Goal: Task Accomplishment & Management: Manage account settings

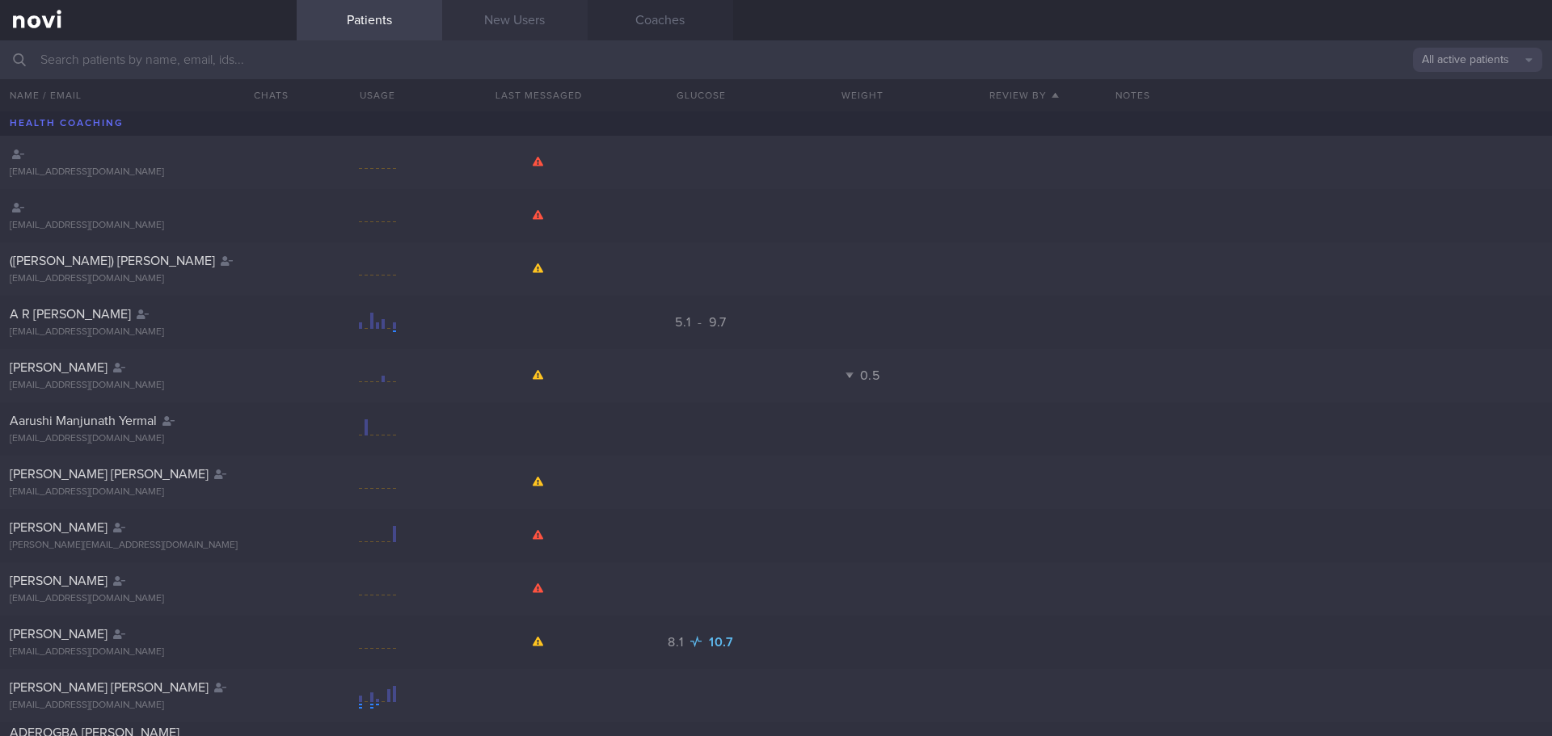
click at [492, 18] on link "New Users" at bounding box center [514, 20] width 145 height 40
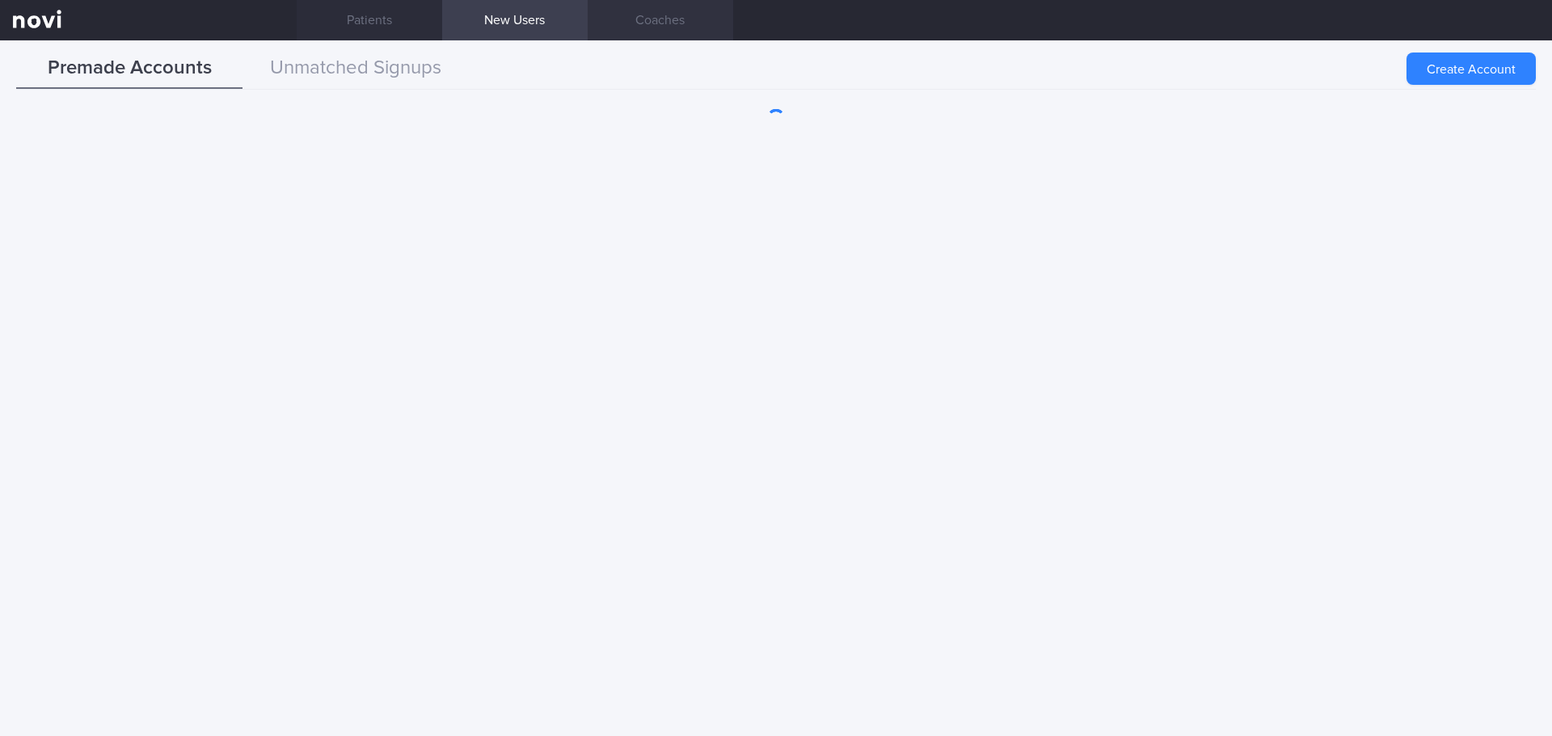
click at [611, 6] on link "Coaches" at bounding box center [660, 20] width 145 height 40
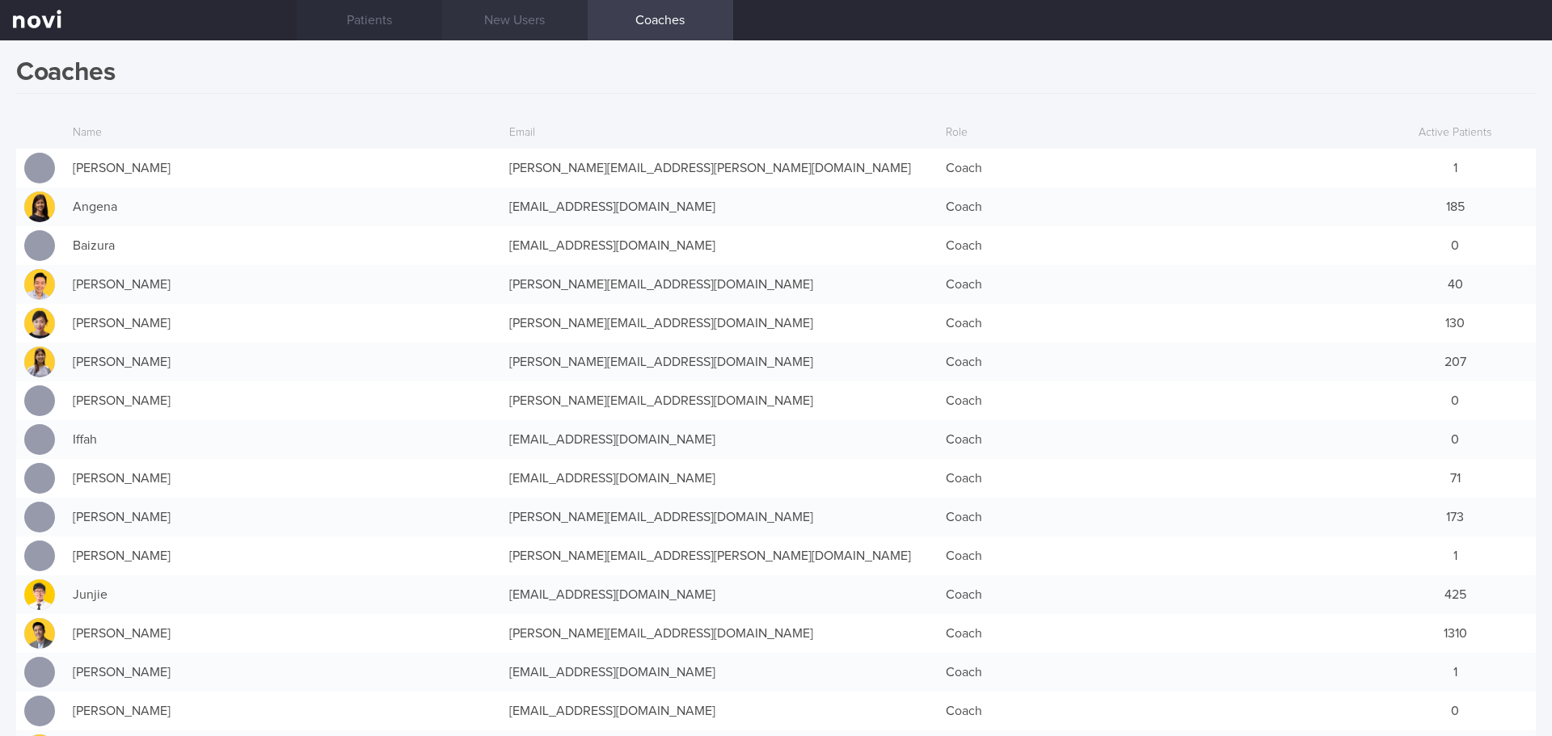
click at [487, 15] on link "New Users" at bounding box center [514, 20] width 145 height 40
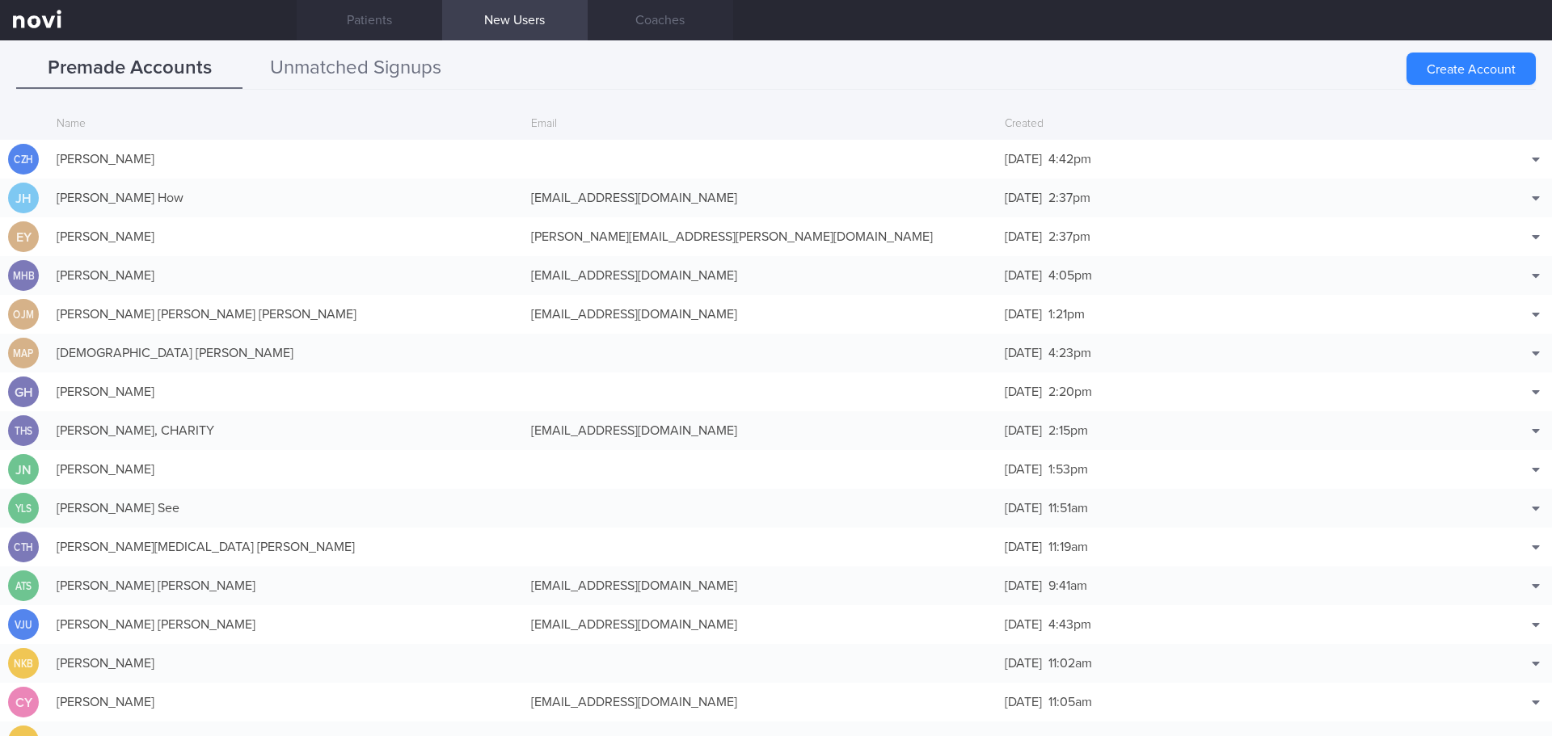
click at [382, 70] on button "Unmatched Signups" at bounding box center [355, 68] width 226 height 40
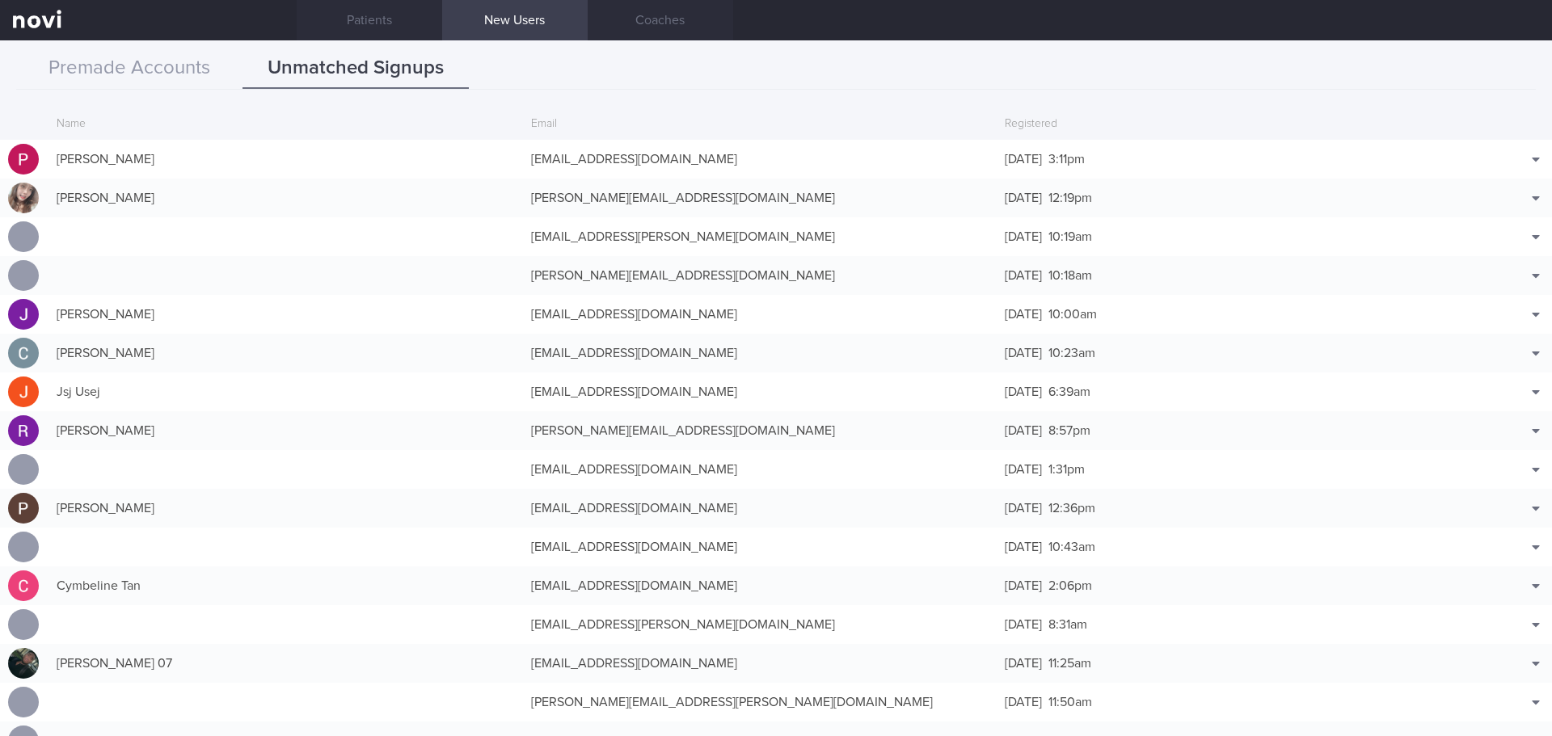
click at [293, 12] on link at bounding box center [148, 20] width 297 height 40
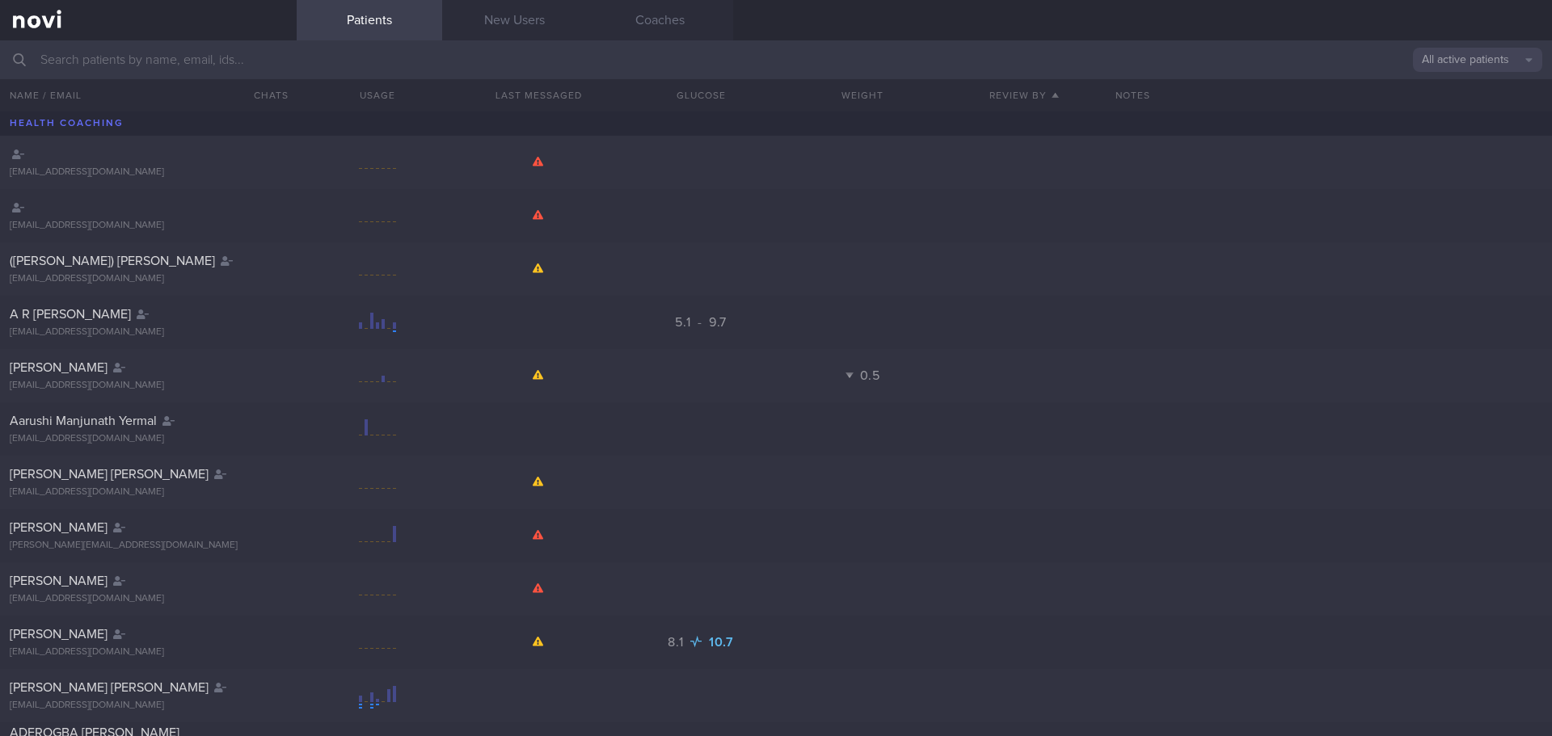
click at [359, 13] on link "Patients" at bounding box center [369, 20] width 145 height 40
click at [163, 80] on button "Name / Email" at bounding box center [116, 95] width 232 height 32
click at [168, 65] on input "text" at bounding box center [776, 59] width 1552 height 39
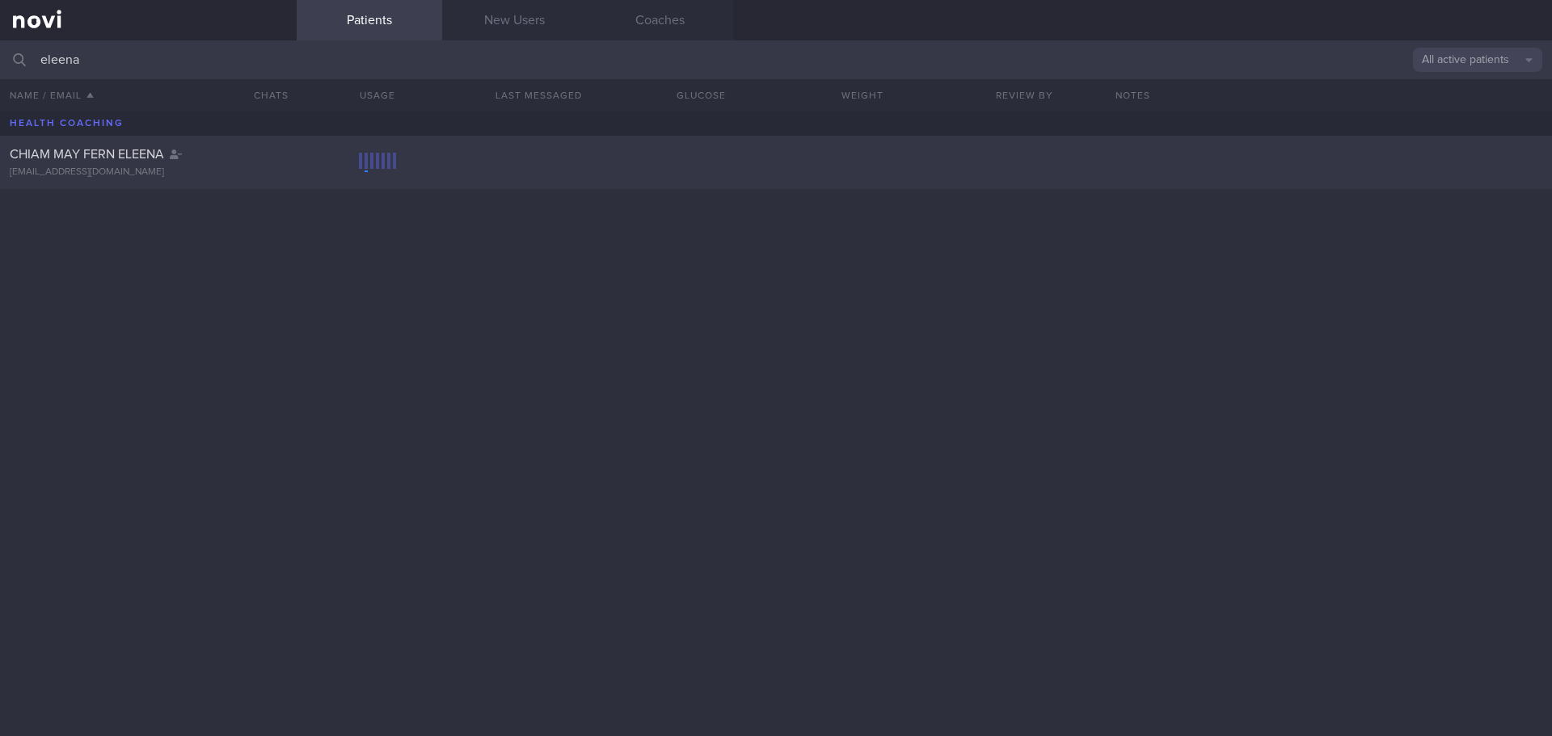
type input "eleena"
click at [241, 158] on div "CHIAM MAY FERN ELEENA" at bounding box center [146, 154] width 273 height 16
select select "9"
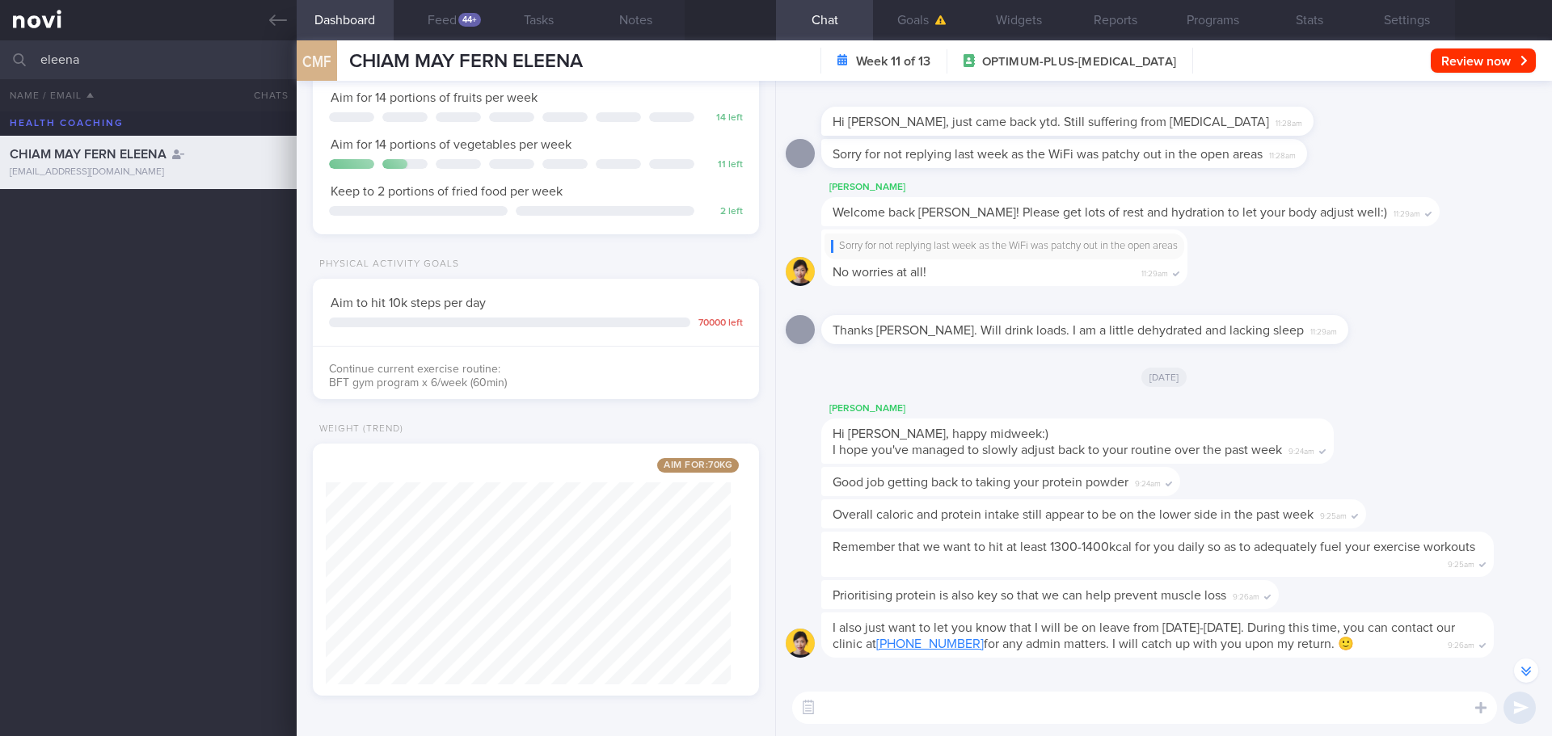
scroll to position [-81, 0]
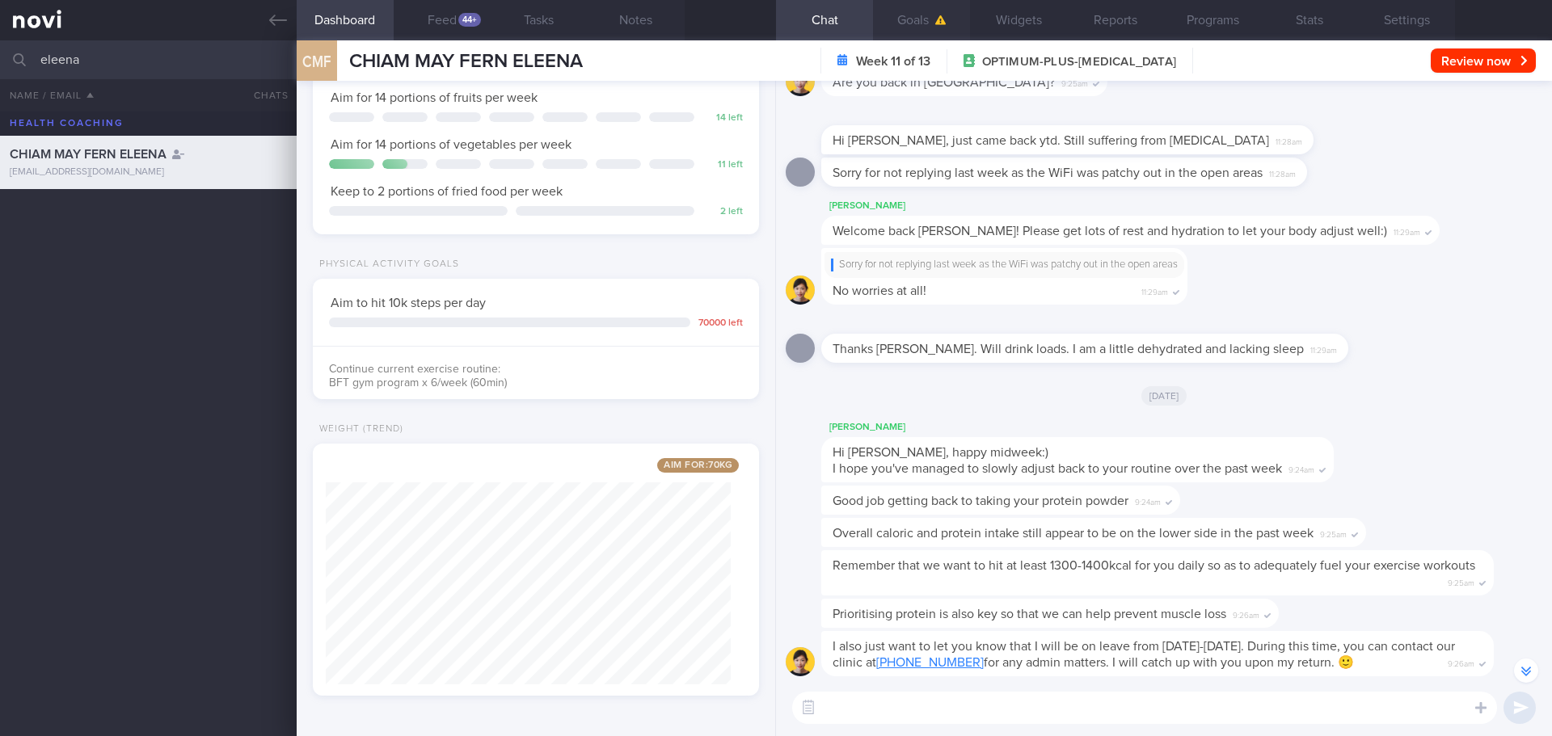
click at [924, 15] on button "Goals" at bounding box center [921, 20] width 97 height 40
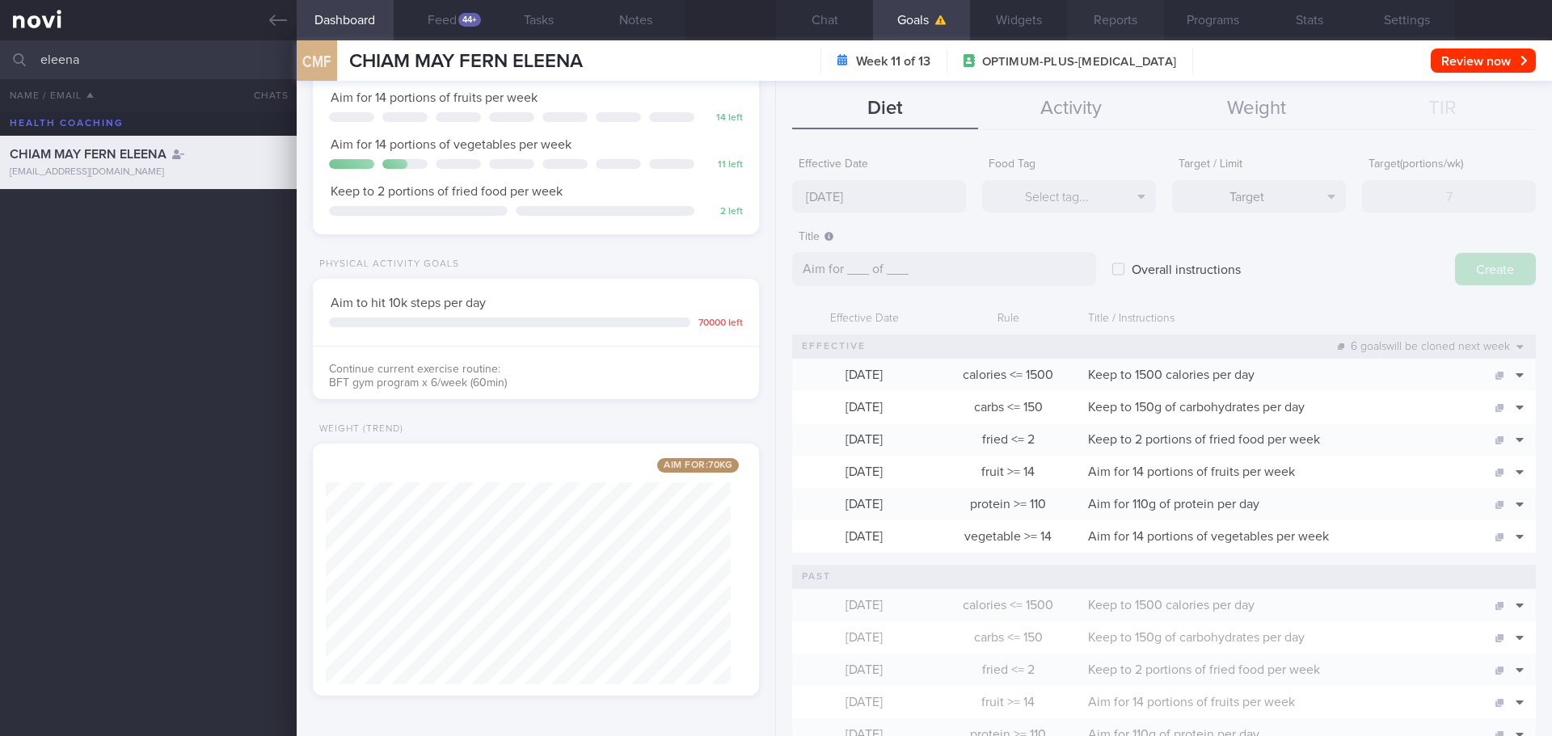
click at [1071, 21] on button "Reports" at bounding box center [1115, 20] width 97 height 40
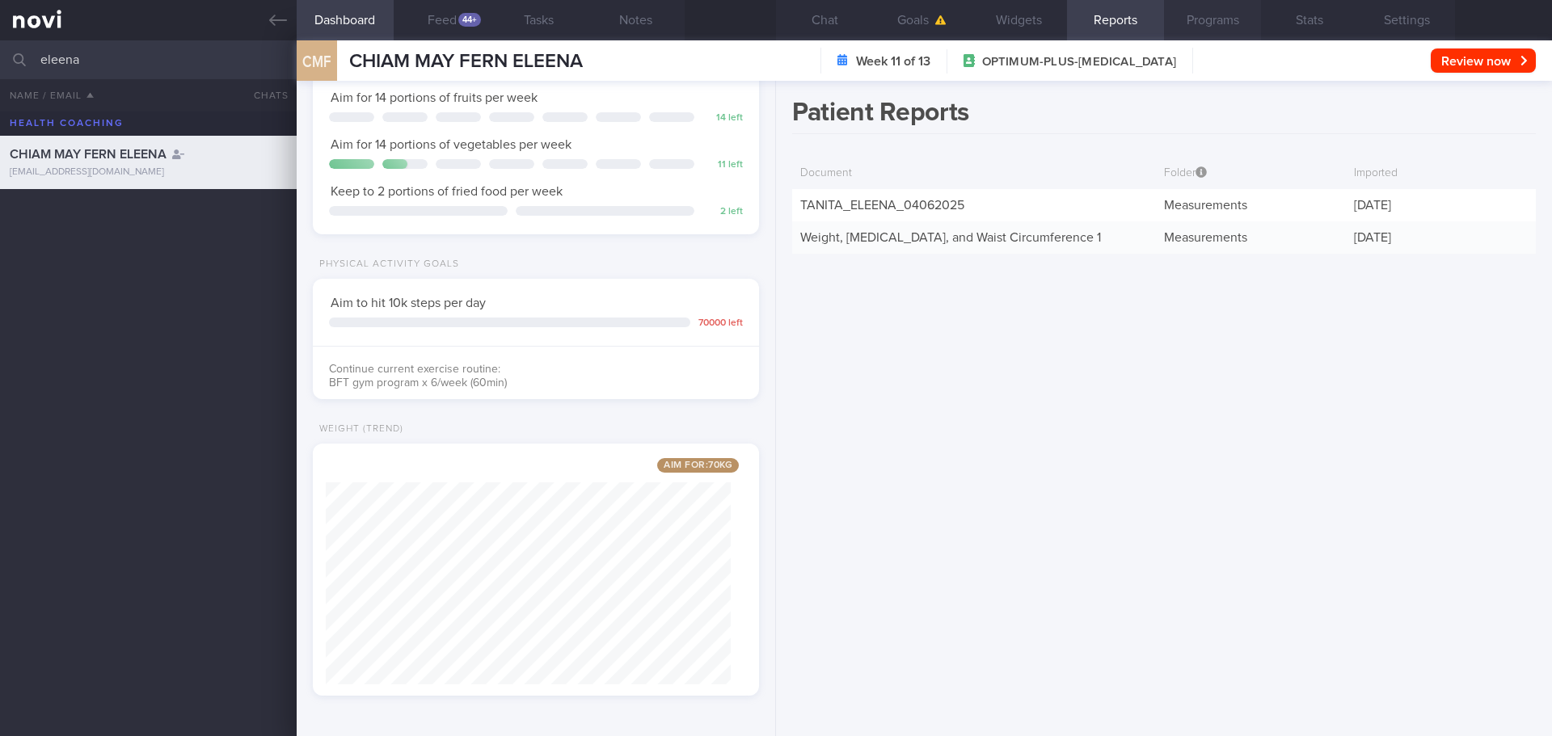
click at [1242, 10] on button "Programs" at bounding box center [1212, 20] width 97 height 40
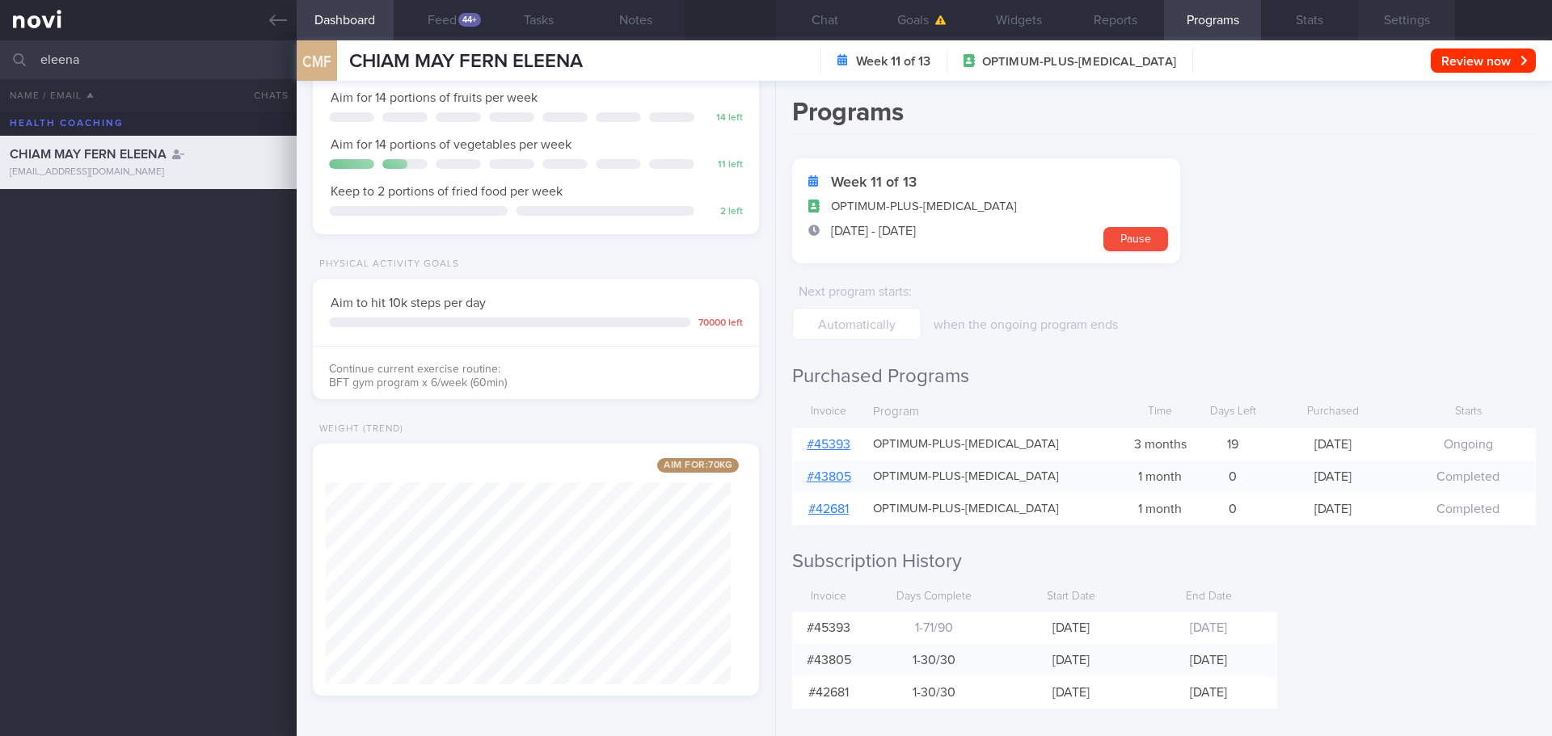
click at [1421, 22] on button "Settings" at bounding box center [1406, 20] width 97 height 40
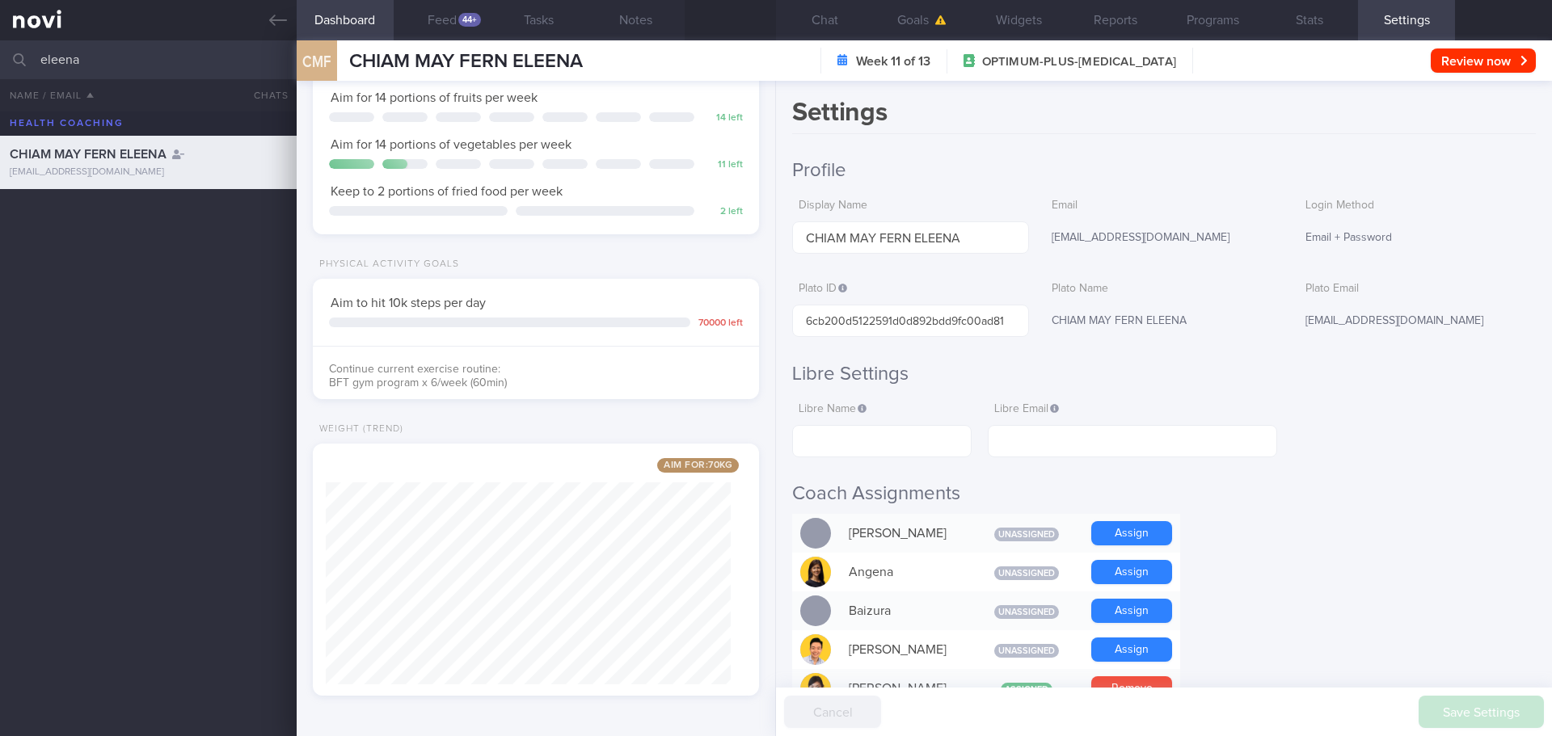
click at [1097, 229] on div "[EMAIL_ADDRESS][DOMAIN_NAME]" at bounding box center [1163, 238] width 237 height 34
click at [1092, 233] on div "[EMAIL_ADDRESS][DOMAIN_NAME]" at bounding box center [1163, 238] width 237 height 34
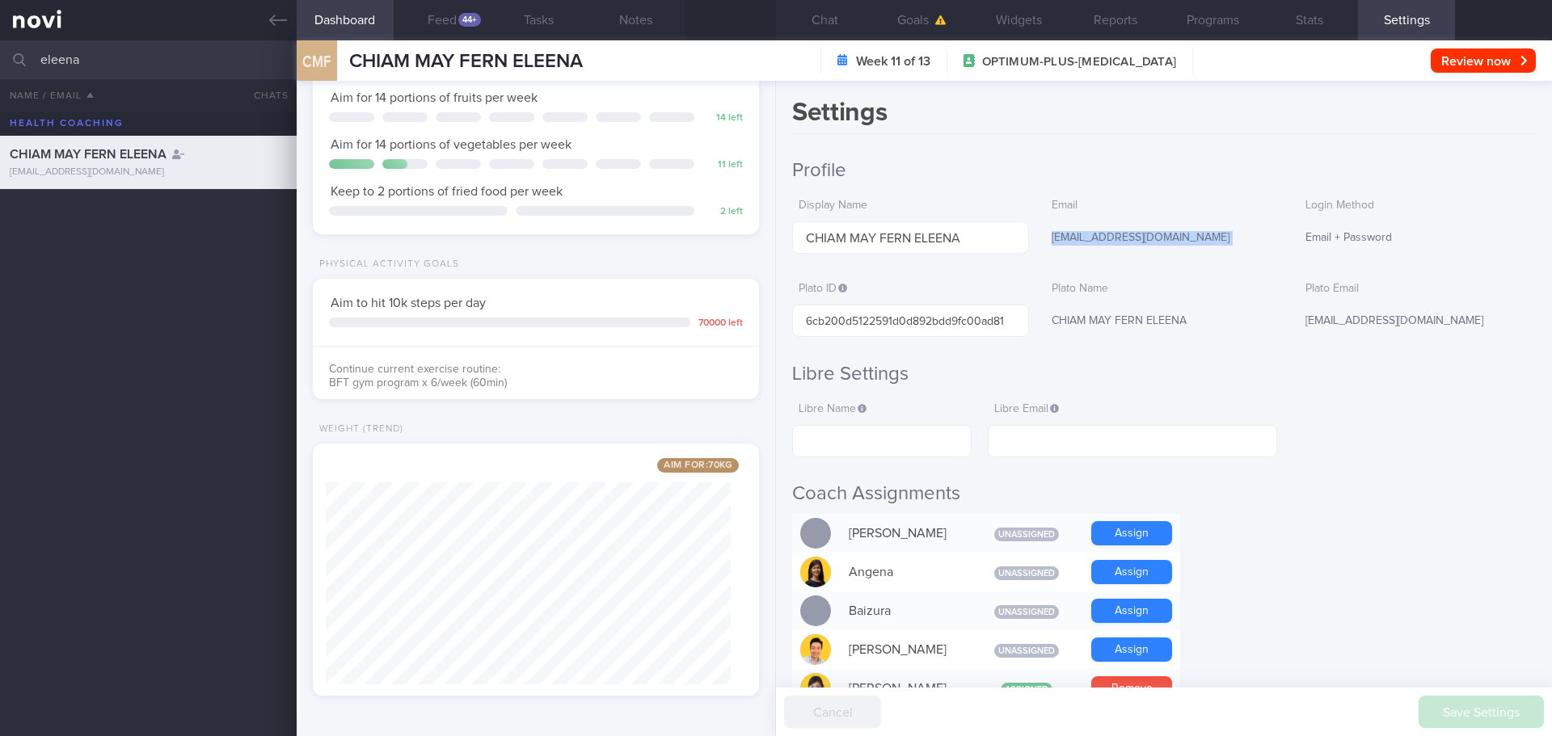
click at [1092, 233] on div "[EMAIL_ADDRESS][DOMAIN_NAME]" at bounding box center [1163, 238] width 237 height 34
click at [860, 322] on input "6cb200d5122591d0d892bdd9fc00ad81" at bounding box center [910, 321] width 237 height 32
click at [1074, 323] on div "CHIAM MAY FERN ELEENA" at bounding box center [1163, 322] width 237 height 34
click at [875, 331] on input "6cb200d5122591d0d892bdd9fc00ad81" at bounding box center [910, 321] width 237 height 32
click at [288, 23] on link at bounding box center [148, 20] width 297 height 40
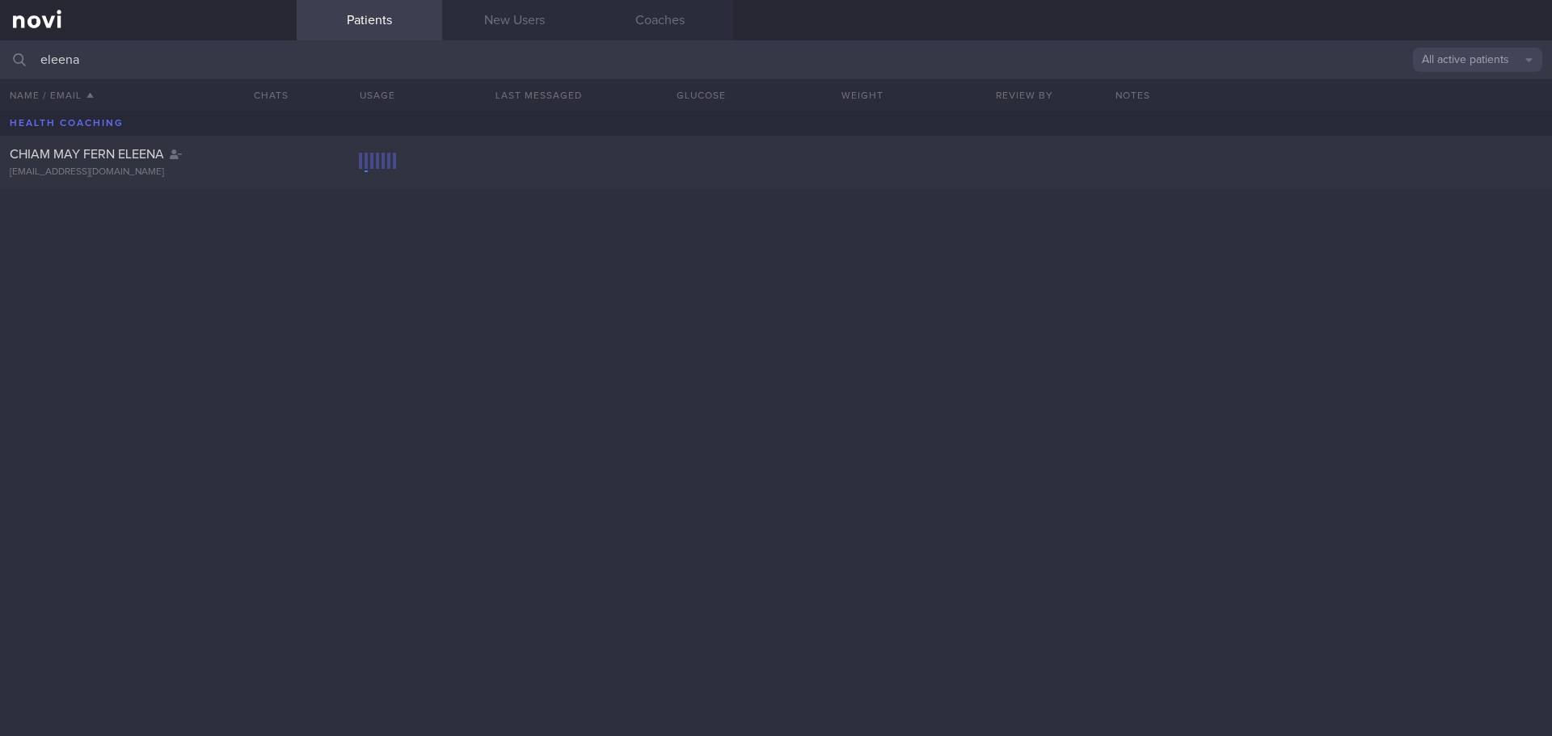
click at [270, 62] on input "eleena" at bounding box center [776, 59] width 1552 height 39
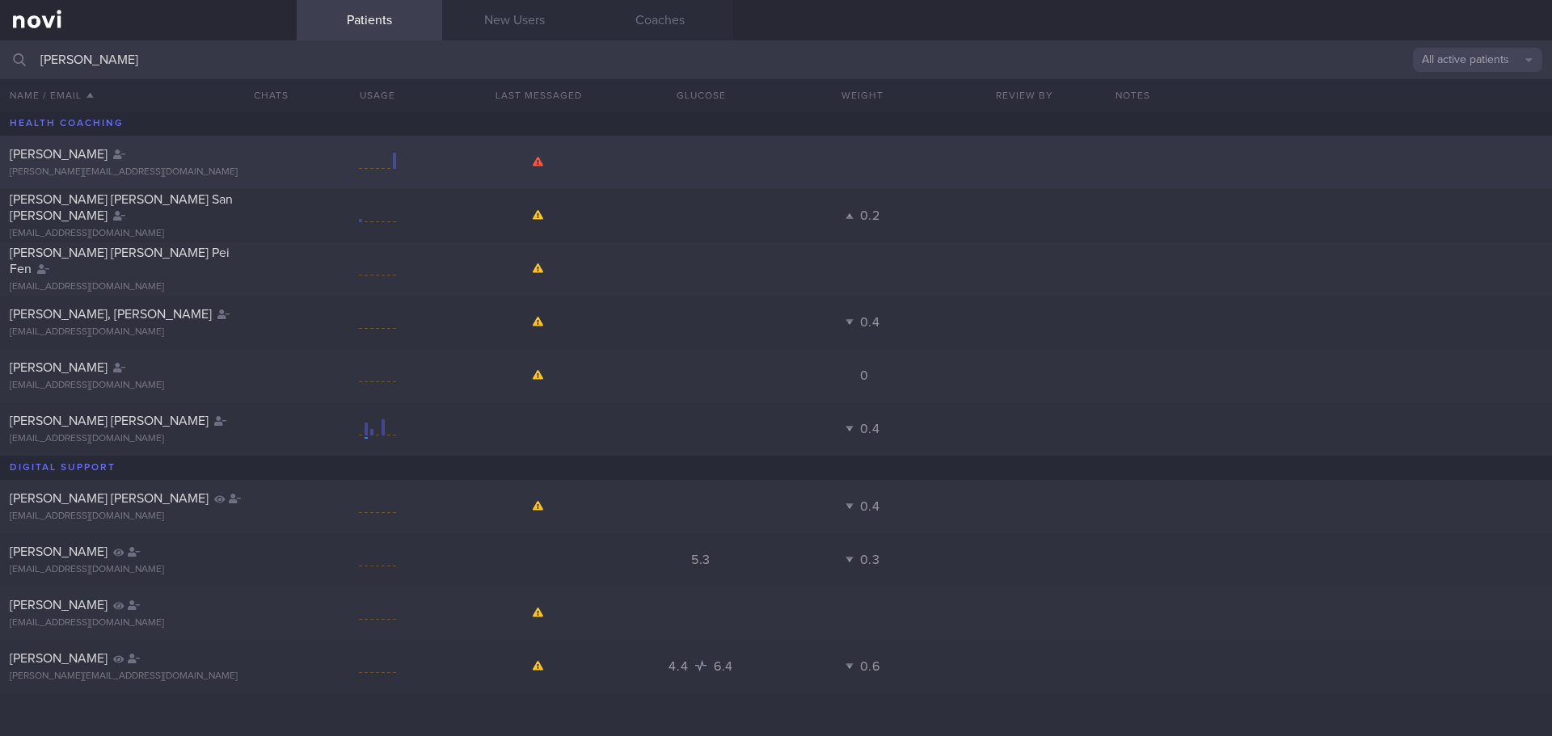
type input "[PERSON_NAME]"
click at [292, 164] on div "[PERSON_NAME] Sánchez [EMAIL_ADDRESS][DOMAIN_NAME]" at bounding box center [148, 162] width 297 height 32
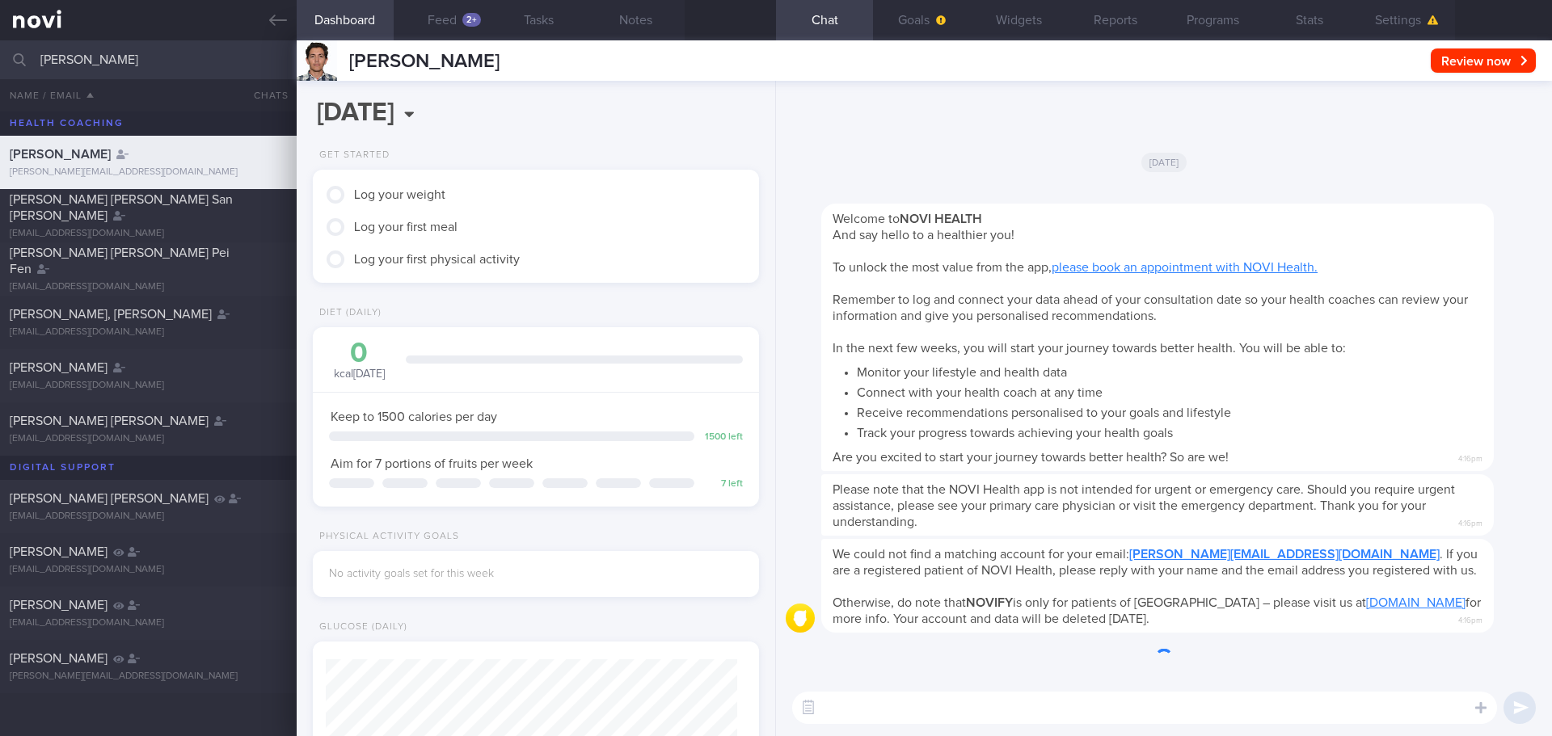
scroll to position [205, 412]
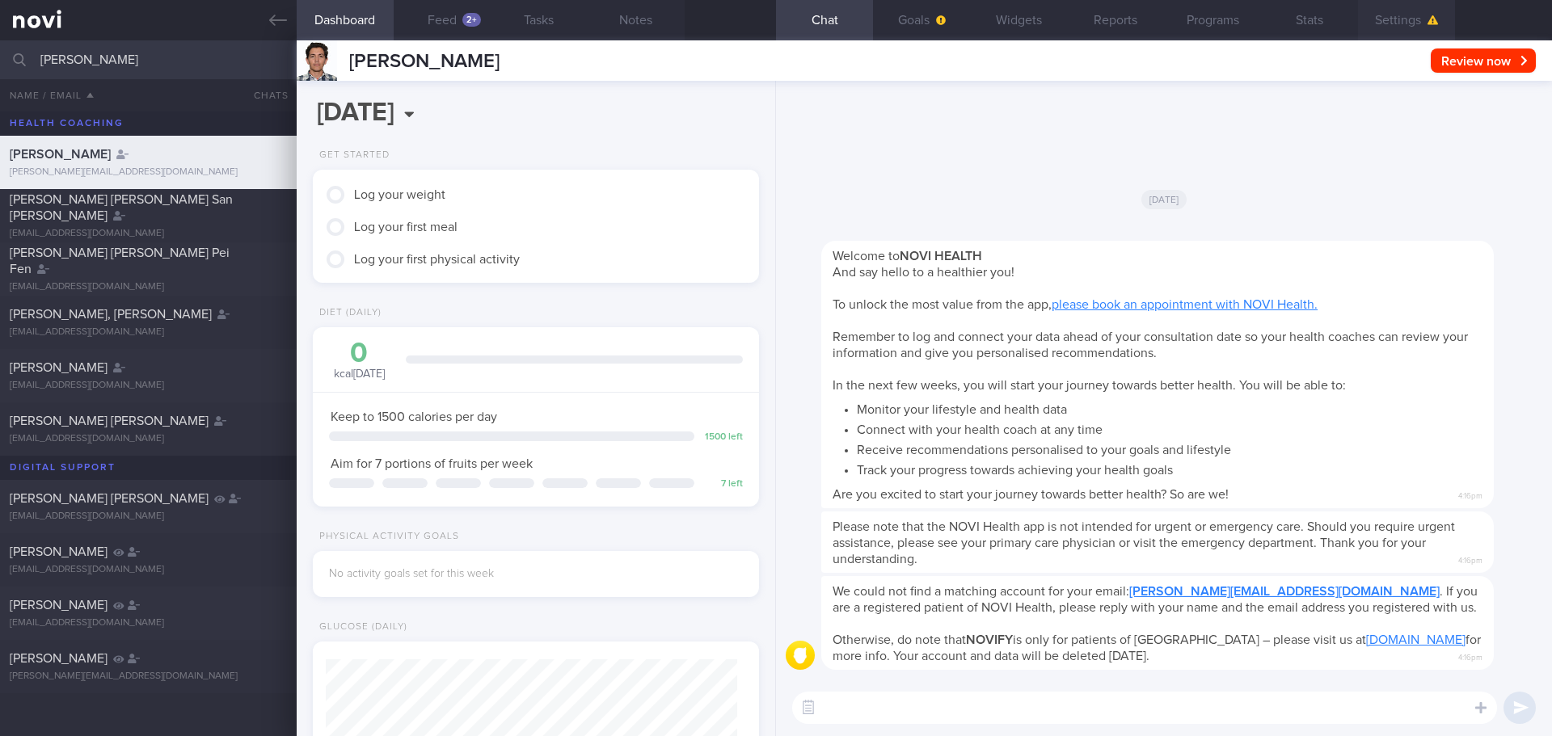
click at [1394, 9] on button "Settings" at bounding box center [1406, 20] width 97 height 40
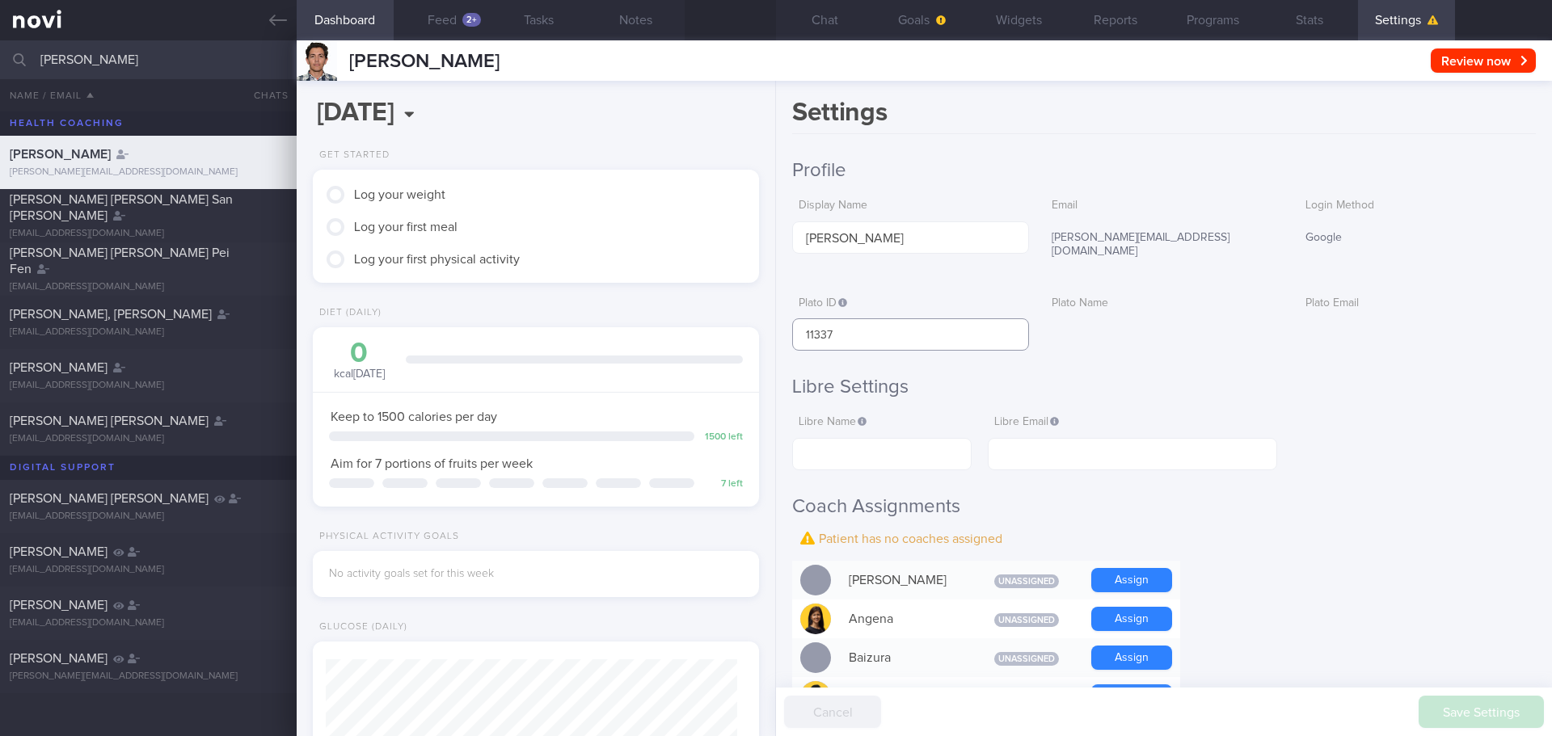
click at [899, 324] on input "11337" at bounding box center [910, 334] width 237 height 32
drag, startPoint x: 959, startPoint y: 233, endPoint x: 678, endPoint y: 221, distance: 281.5
click at [677, 220] on div "Dashboard Feed 2+ Tasks Notes Chat Goals Widgets Reports Programs Stats Setting…" at bounding box center [924, 388] width 1255 height 696
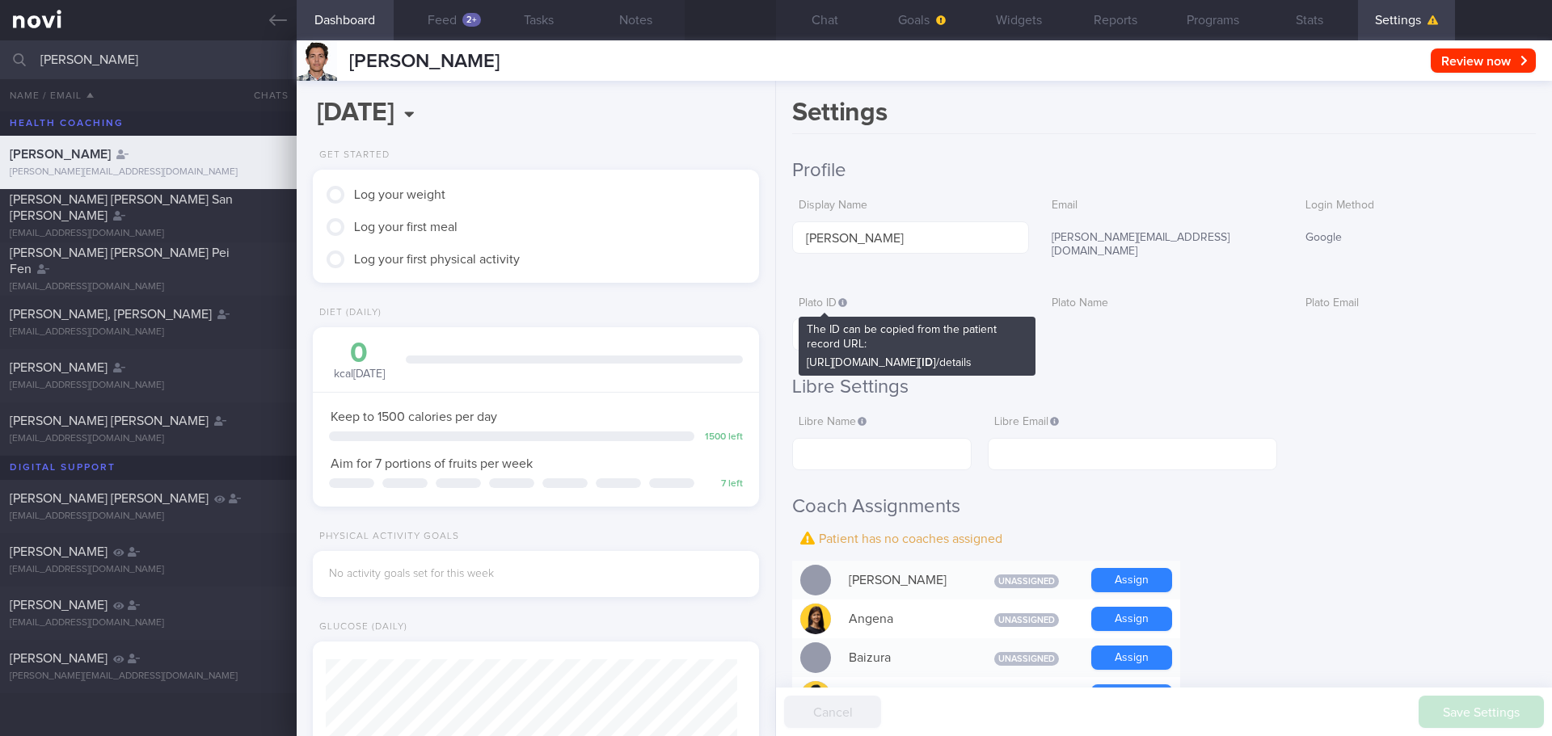
click at [847, 298] on icon at bounding box center [842, 302] width 9 height 9
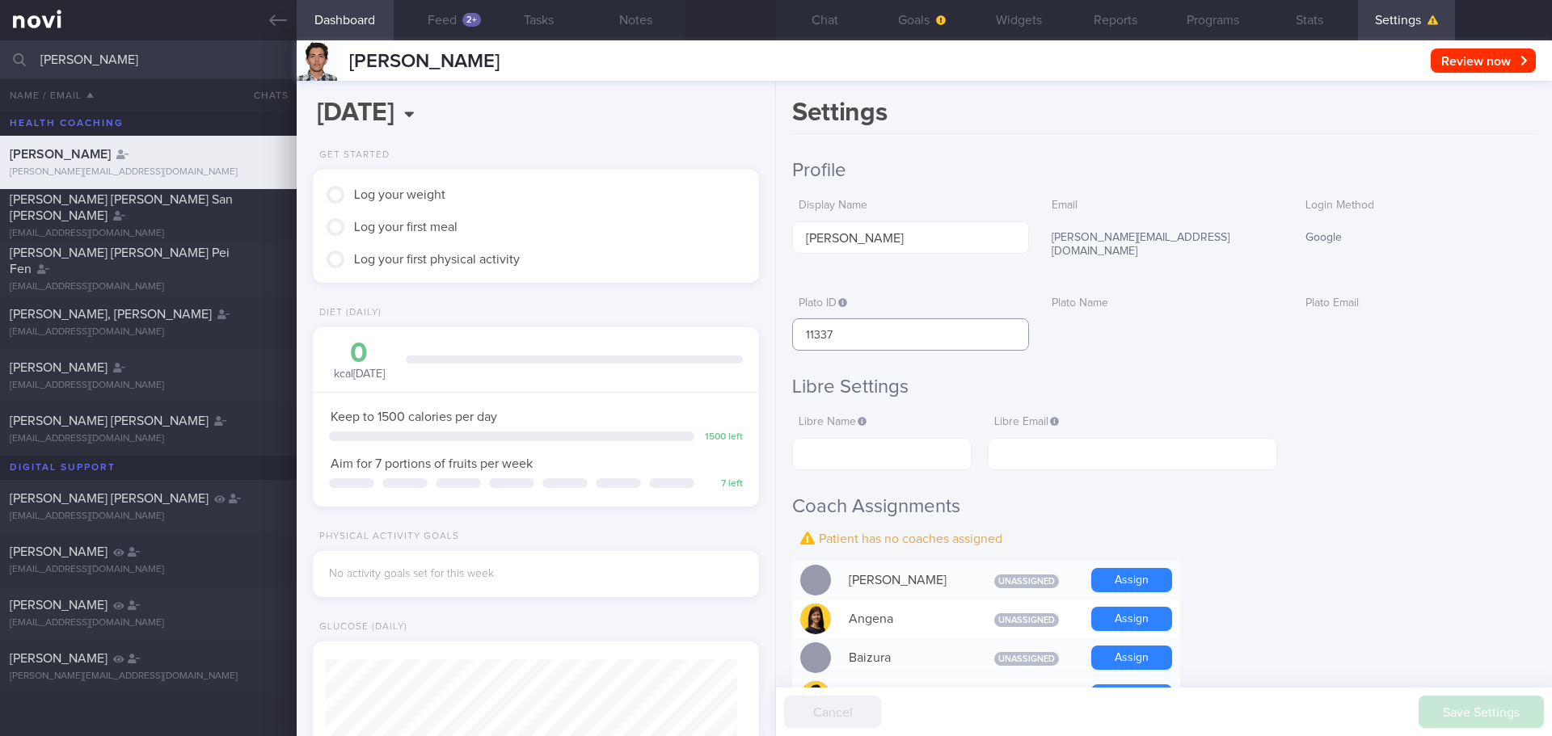
click at [847, 325] on input "11337" at bounding box center [910, 334] width 237 height 32
paste input "[URL][DOMAIN_NAME]"
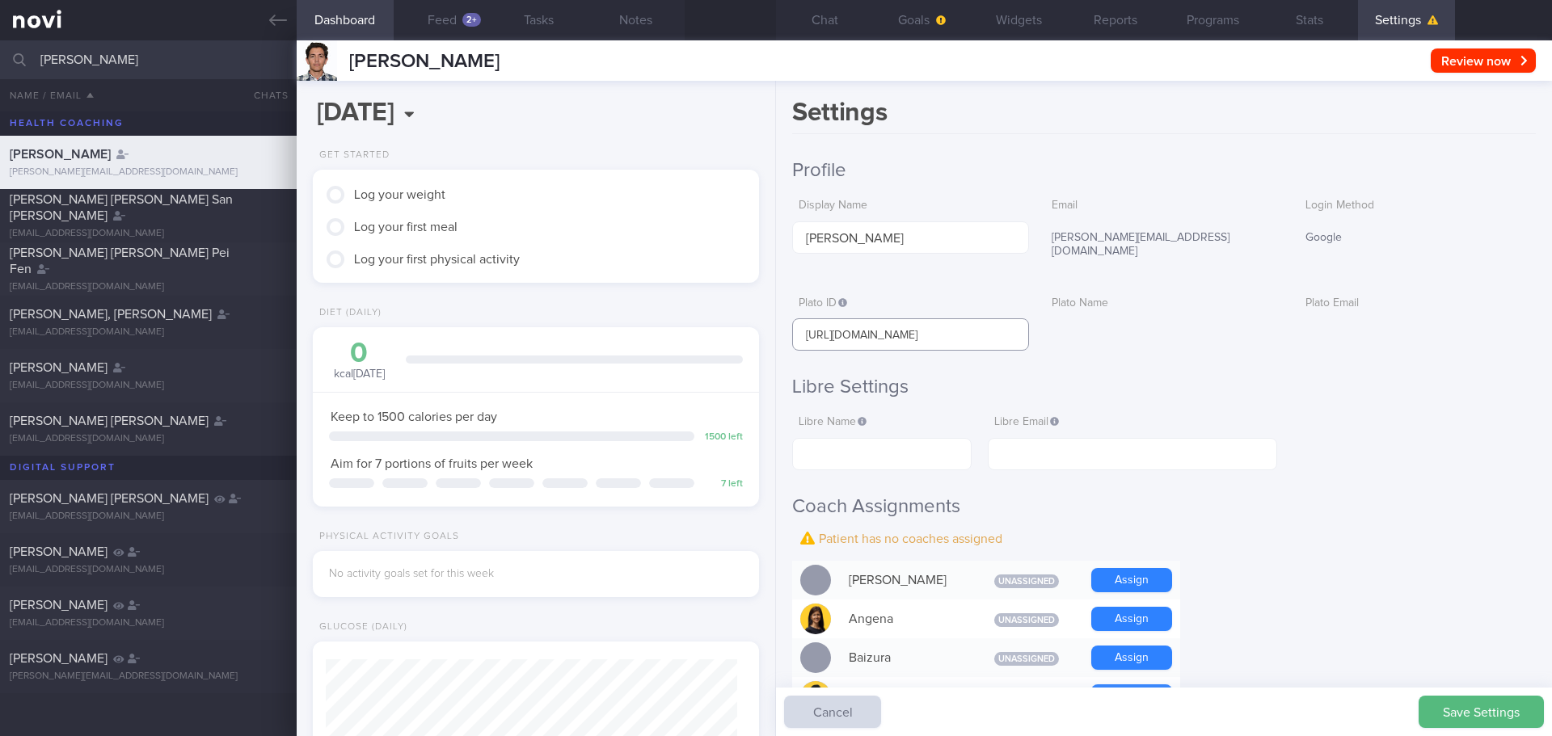
type input "[URL][DOMAIN_NAME]"
click at [1191, 318] on div at bounding box center [1163, 327] width 237 height 19
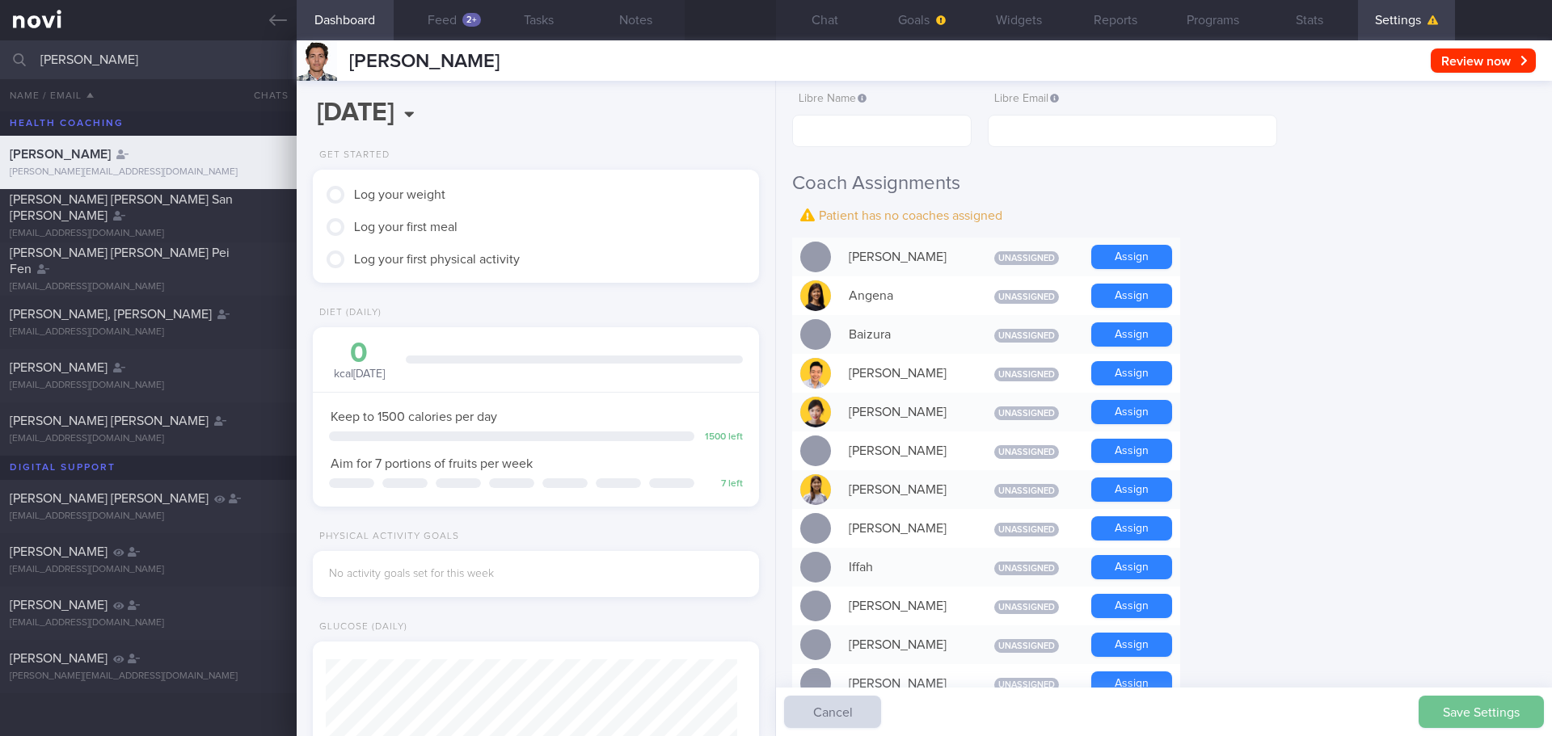
click at [1444, 699] on button "Save Settings" at bounding box center [1481, 712] width 125 height 32
